Goal: Find specific page/section: Find specific page/section

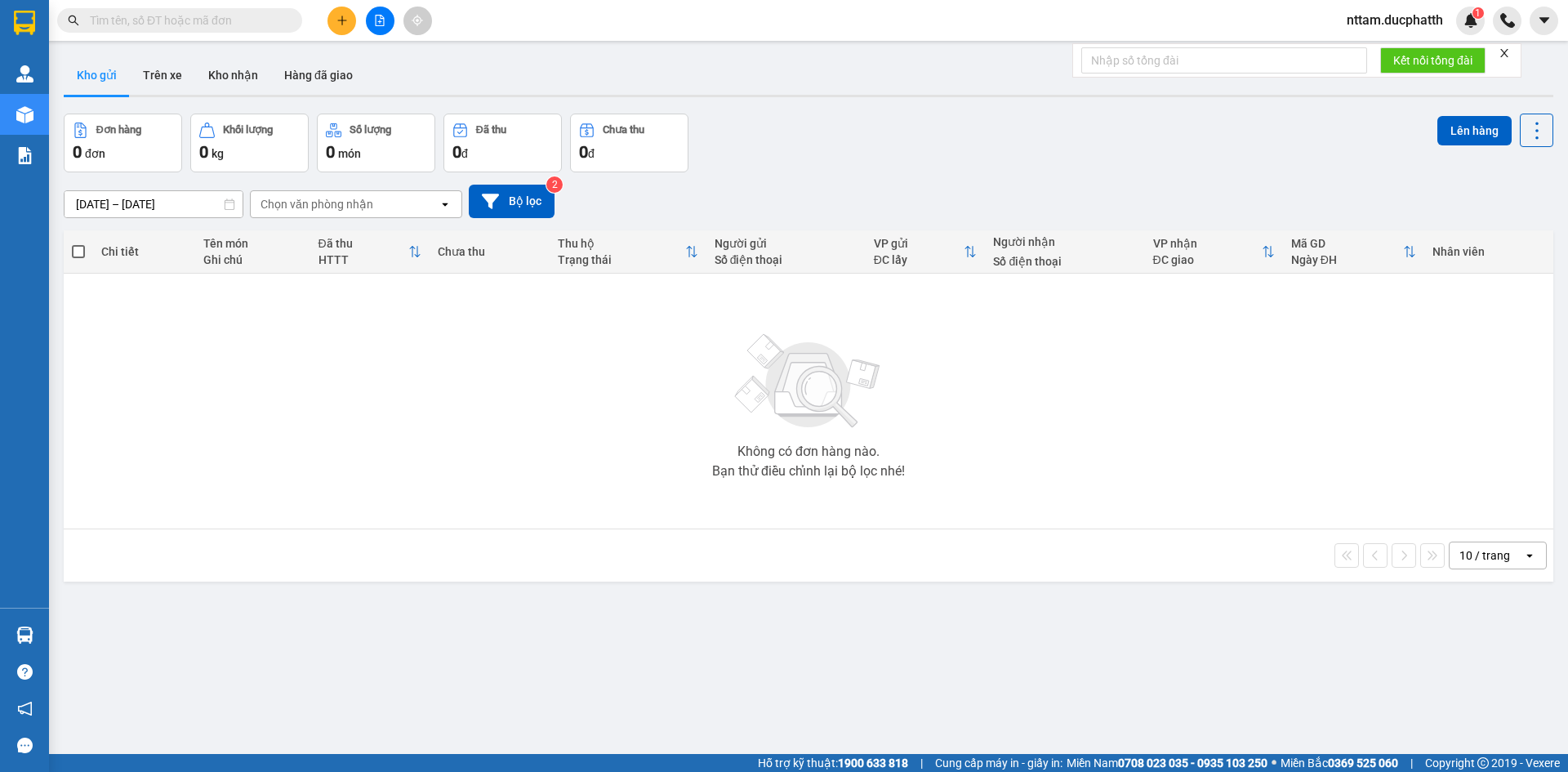
click at [225, 122] on button "Khối lượng 0 kg" at bounding box center [249, 142] width 118 height 59
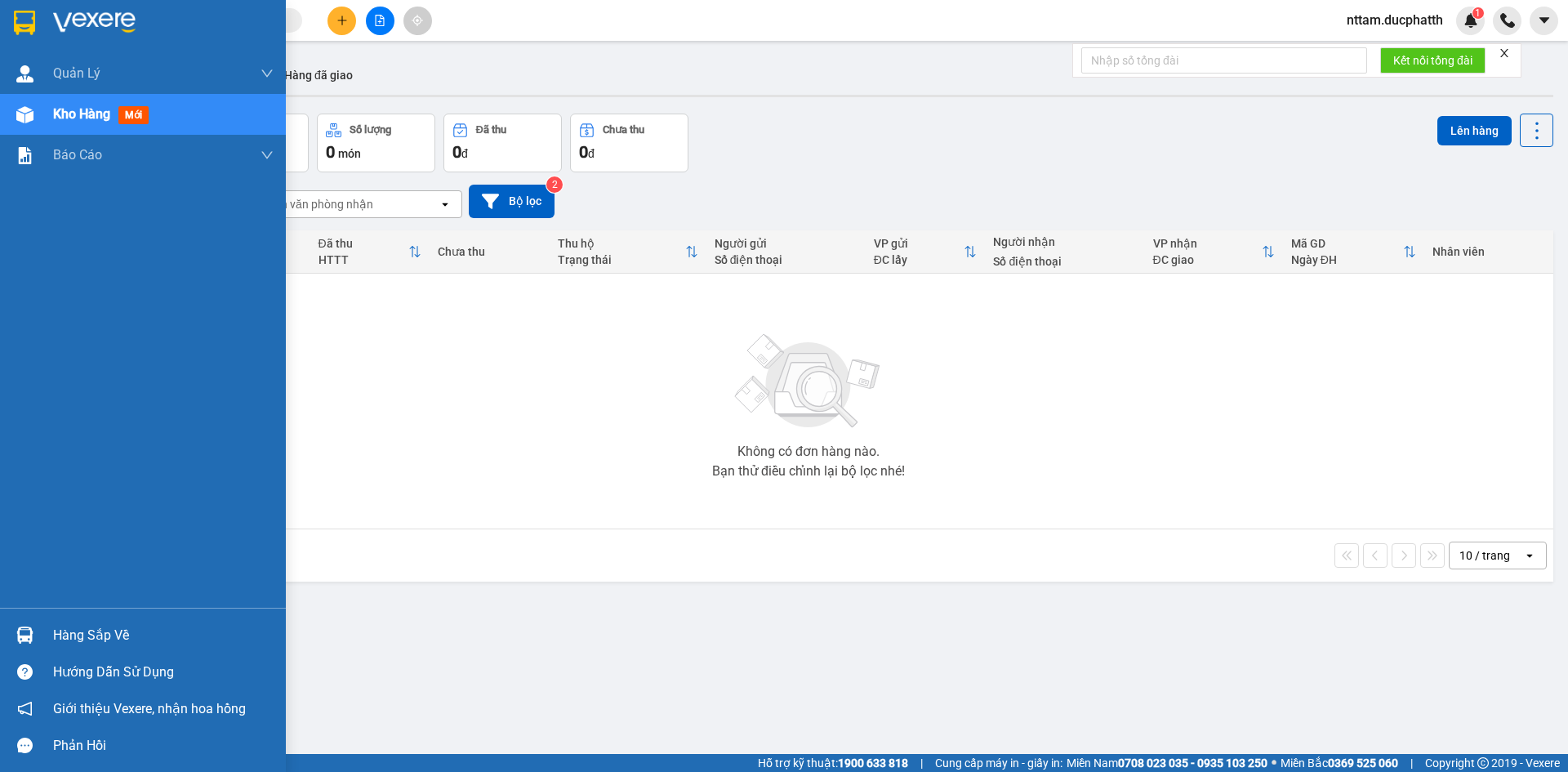
click at [58, 108] on span "Kho hàng" at bounding box center [81, 113] width 57 height 16
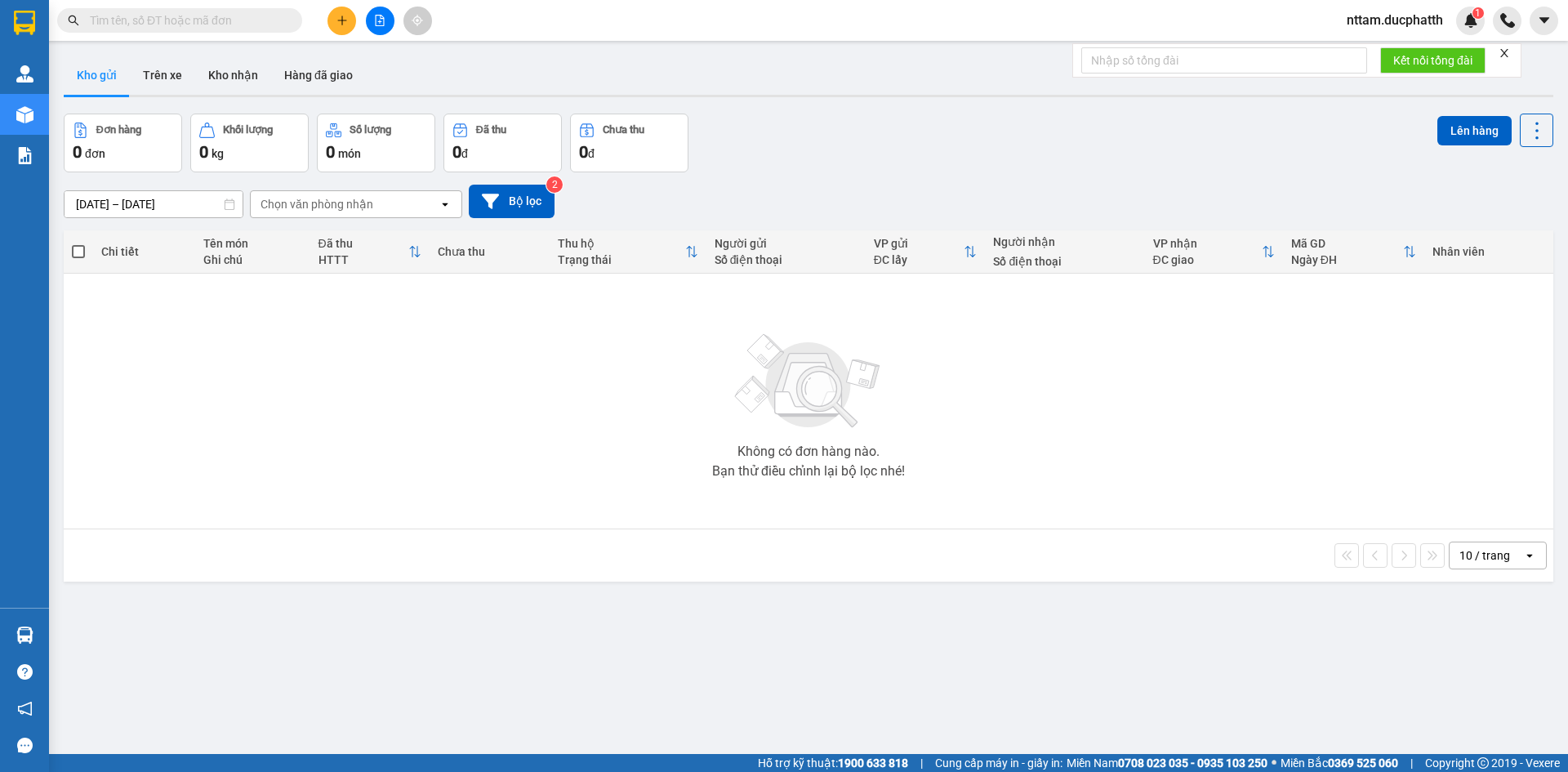
click at [230, 146] on div "0 kg" at bounding box center [249, 152] width 101 height 23
click at [135, 142] on div "0 đơn" at bounding box center [123, 152] width 101 height 23
click at [154, 74] on button "Trên xe" at bounding box center [162, 74] width 65 height 39
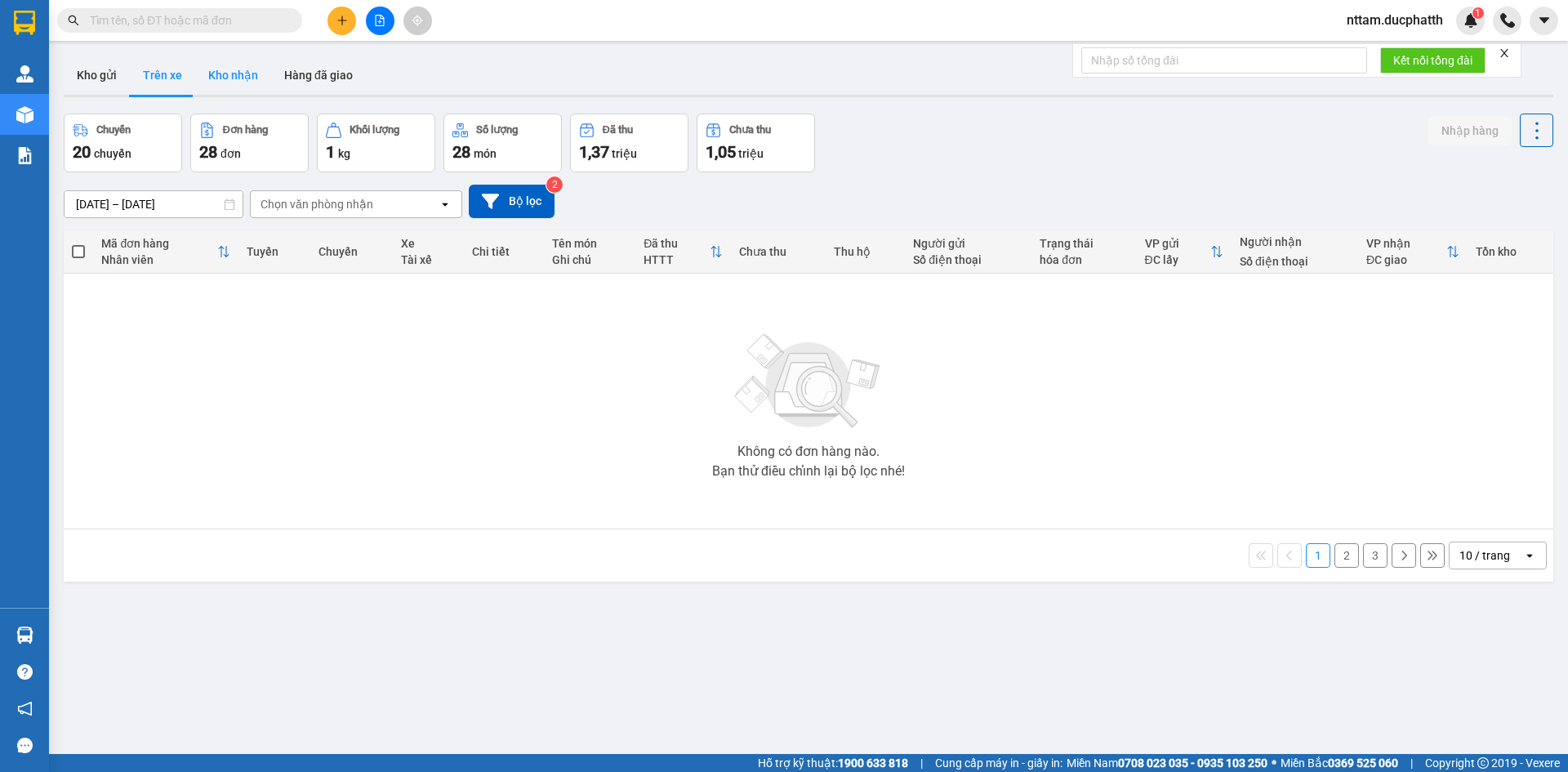
click at [245, 70] on button "Kho nhận" at bounding box center [233, 74] width 76 height 39
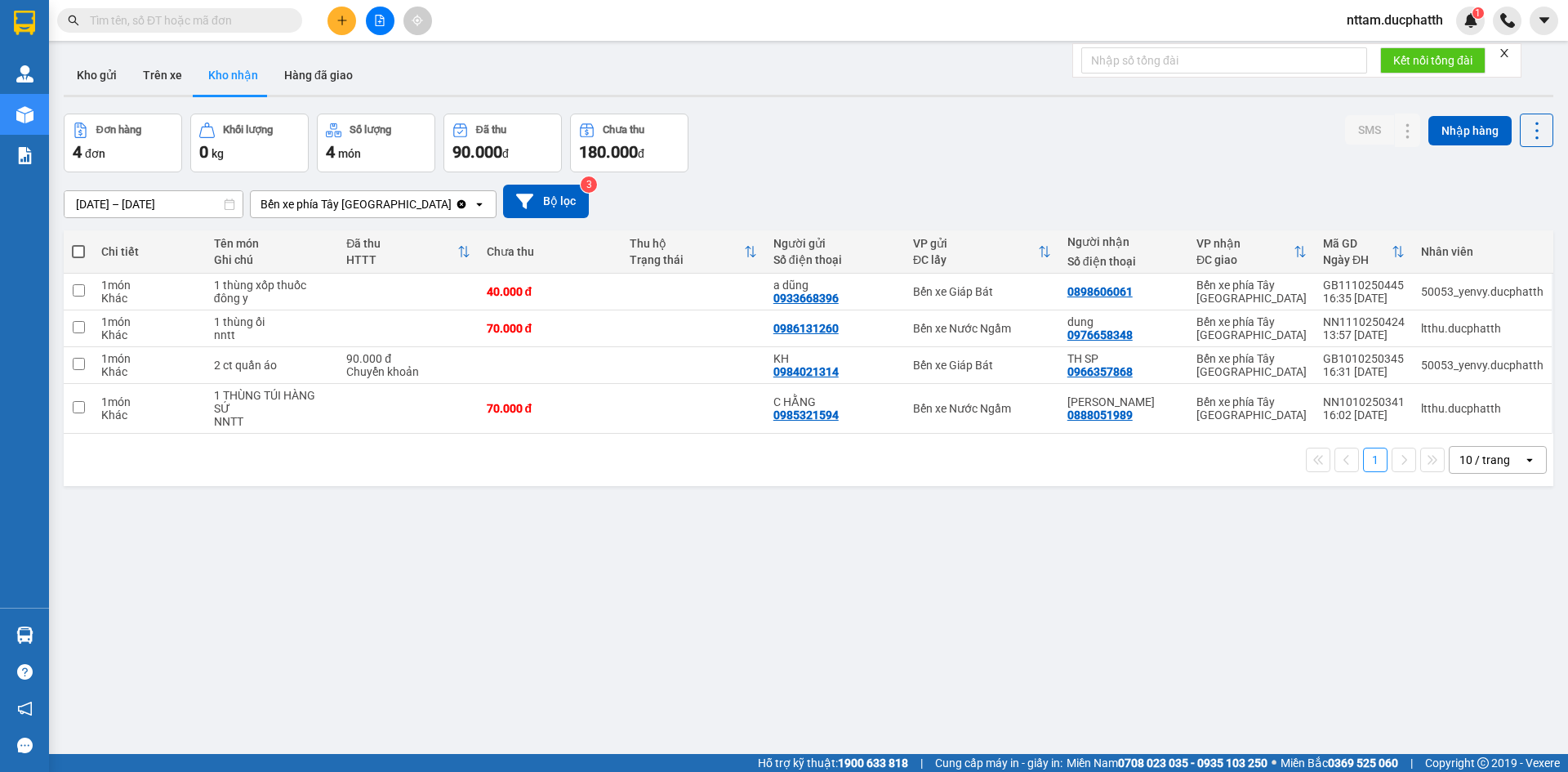
click at [377, 136] on div "Số lượng" at bounding box center [376, 130] width 101 height 16
click at [410, 211] on div "Bến xe phía Tây [GEOGRAPHIC_DATA]" at bounding box center [352, 204] width 204 height 26
click at [473, 206] on icon "open" at bounding box center [479, 204] width 13 height 13
click at [476, 204] on icon at bounding box center [478, 204] width 6 height 3
click at [454, 199] on icon "Clear value" at bounding box center [461, 204] width 13 height 13
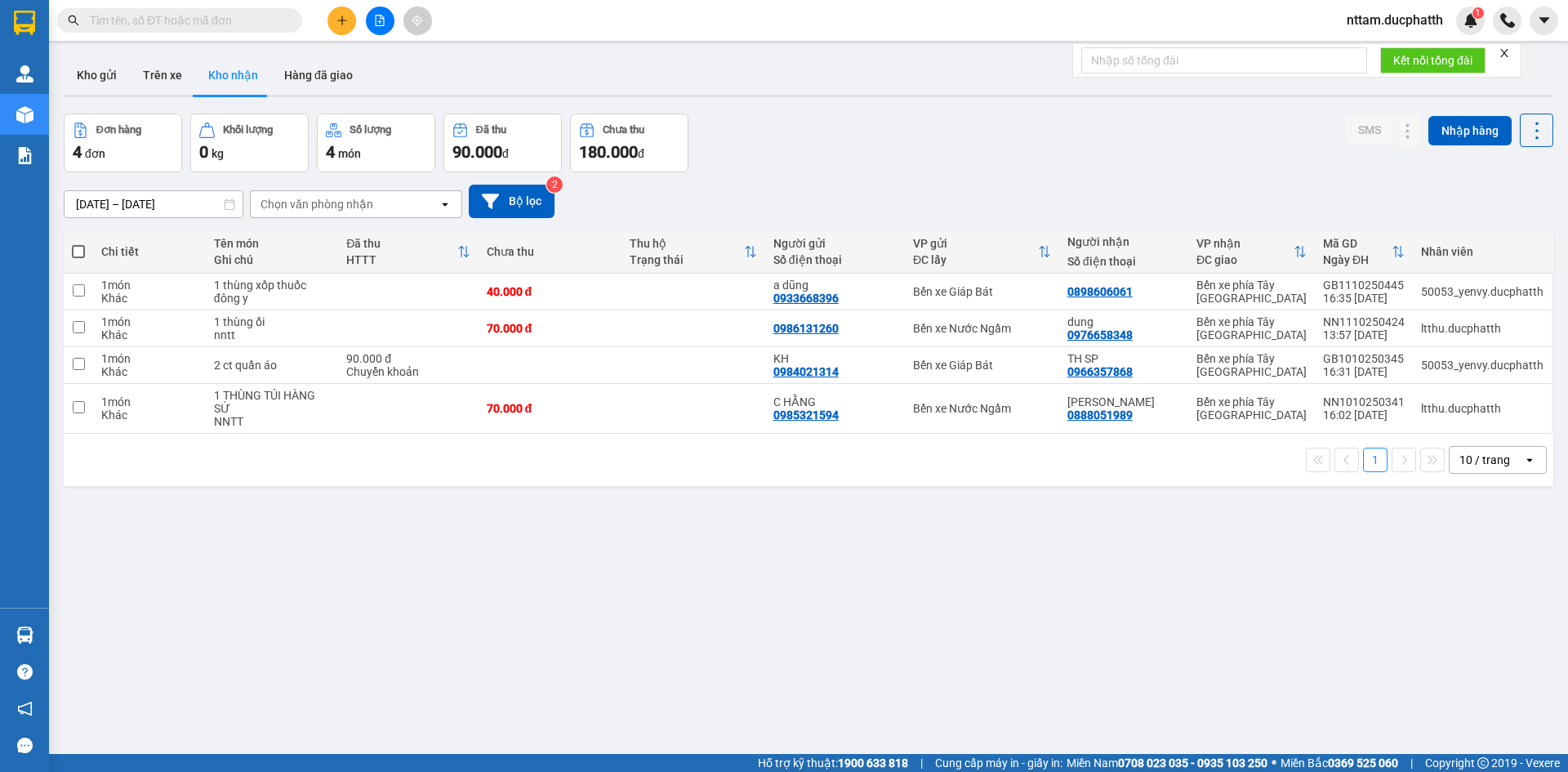
click at [418, 200] on div "Chọn văn phòng nhận" at bounding box center [344, 204] width 188 height 26
click at [668, 208] on div "[DATE] – [DATE] Press the down arrow key to interact with the calendar and sele…" at bounding box center [808, 201] width 1490 height 34
click at [161, 80] on button "Trên xe" at bounding box center [162, 74] width 65 height 39
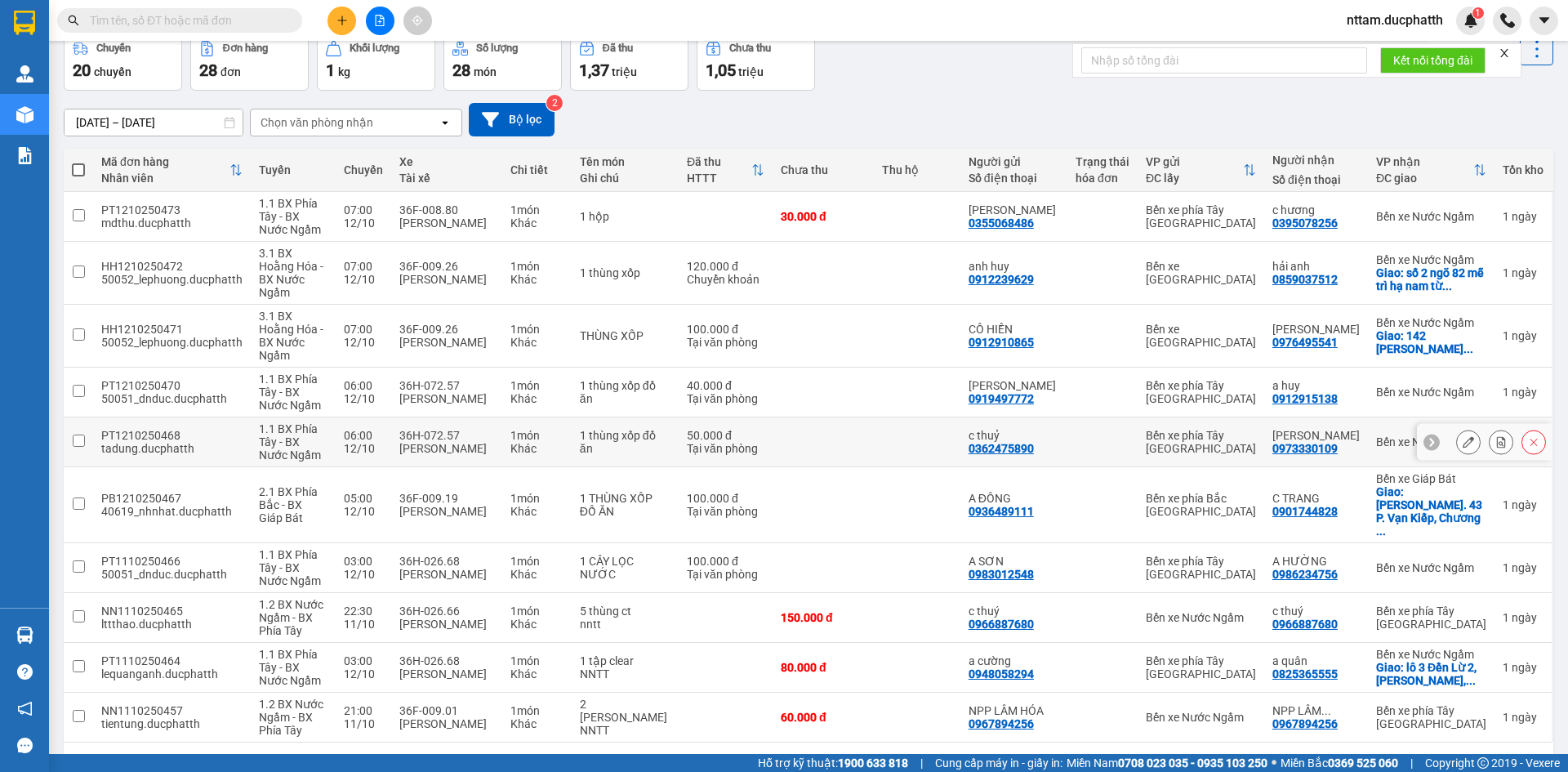
scroll to position [85, 0]
